Goal: Navigation & Orientation: Find specific page/section

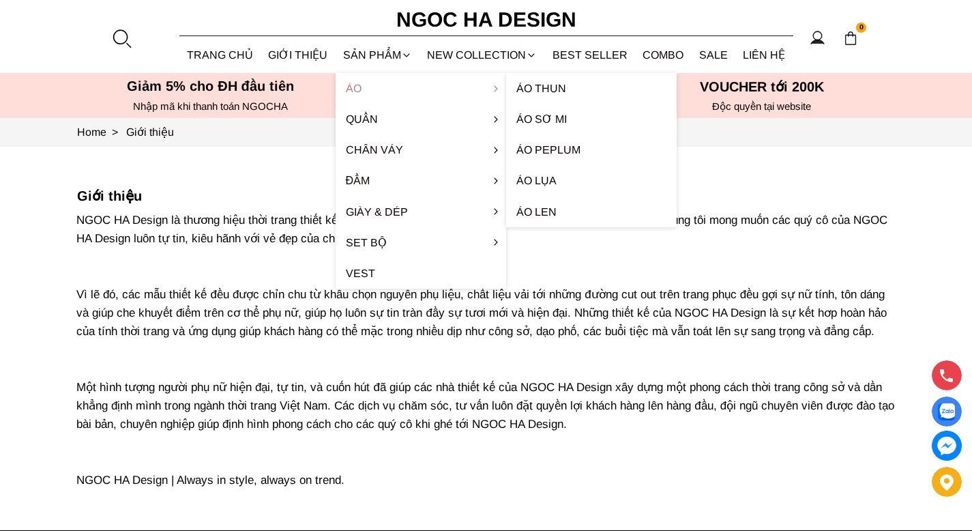
click at [347, 89] on link "Áo" at bounding box center [421, 88] width 171 height 31
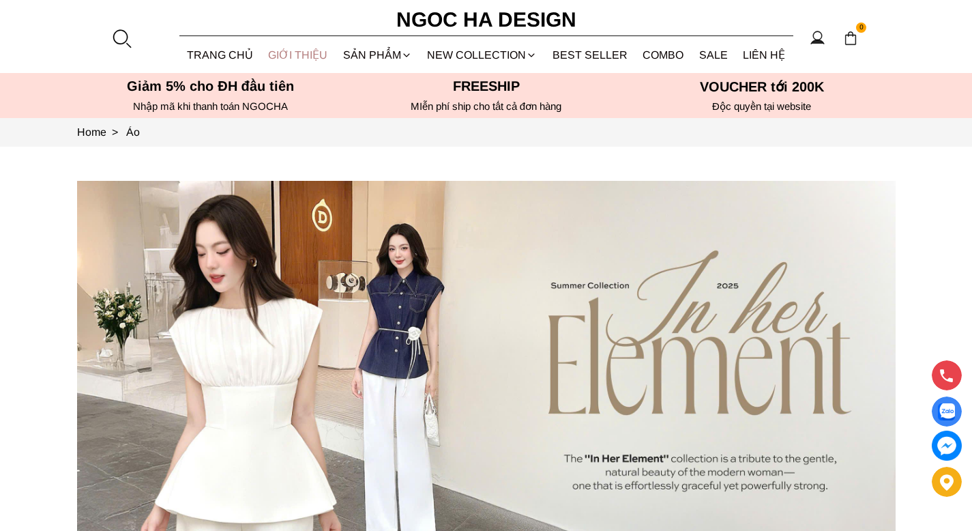
click at [291, 58] on link "GIỚI THIỆU" at bounding box center [298, 55] width 75 height 36
